Goal: Check status: Check status

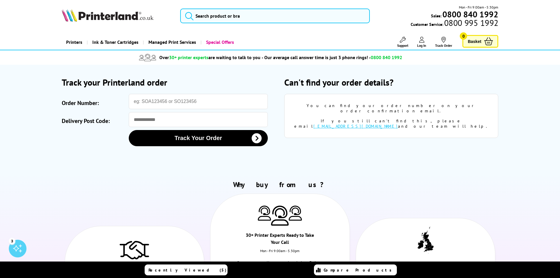
click at [422, 40] on icon at bounding box center [421, 40] width 5 height 6
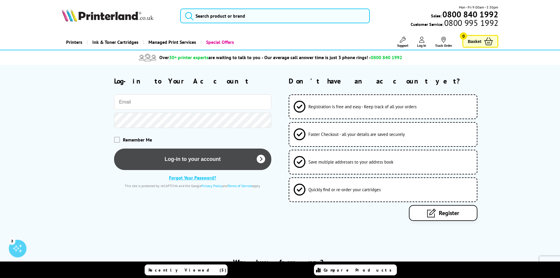
type input "[EMAIL_ADDRESS][DOMAIN_NAME]"
click at [186, 160] on button "Log-in to your account" at bounding box center [192, 158] width 157 height 21
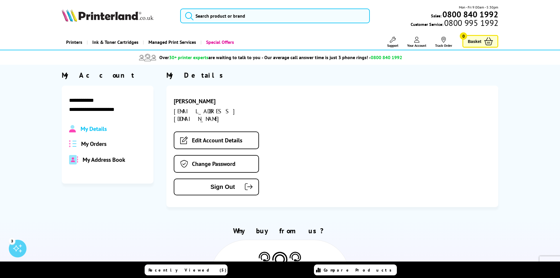
click at [104, 145] on span "My Orders" at bounding box center [93, 144] width 25 height 8
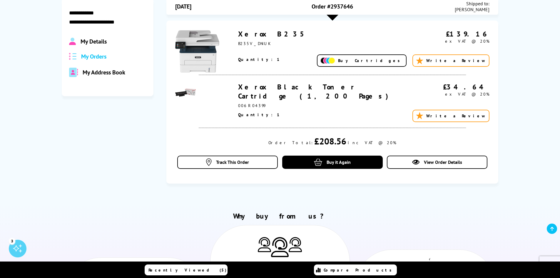
scroll to position [88, 0]
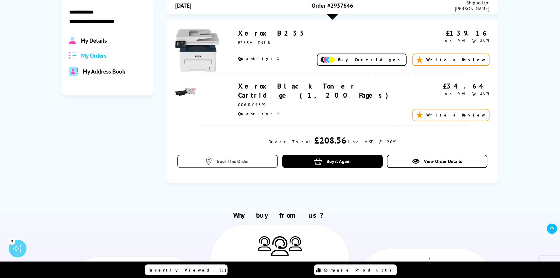
click at [222, 160] on span "Track This Order" at bounding box center [232, 161] width 33 height 6
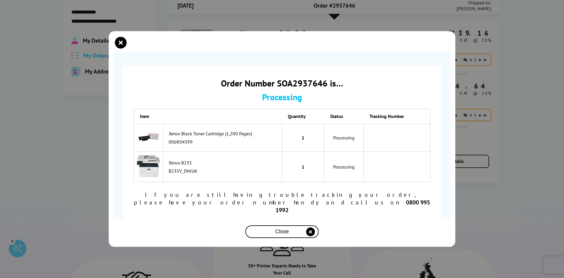
click at [277, 228] on span "Close" at bounding box center [282, 231] width 14 height 6
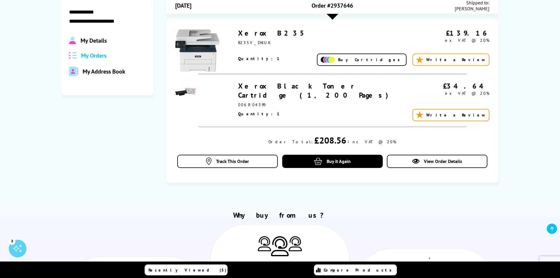
scroll to position [0, 0]
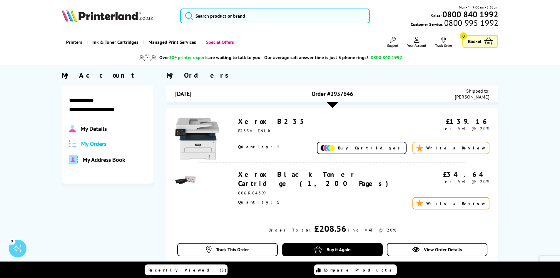
click at [112, 41] on span "Ink & Toner Cartridges" at bounding box center [115, 42] width 46 height 15
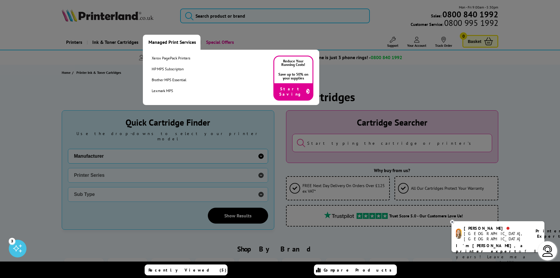
click at [166, 40] on link "Managed Print Services" at bounding box center [172, 42] width 58 height 15
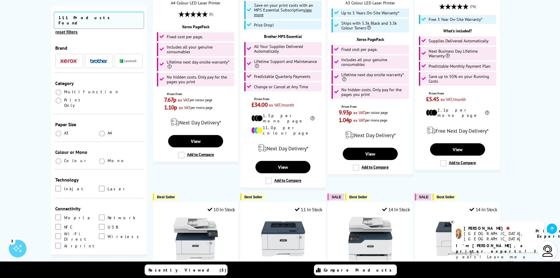
scroll to position [647, 0]
